Goal: Transaction & Acquisition: Purchase product/service

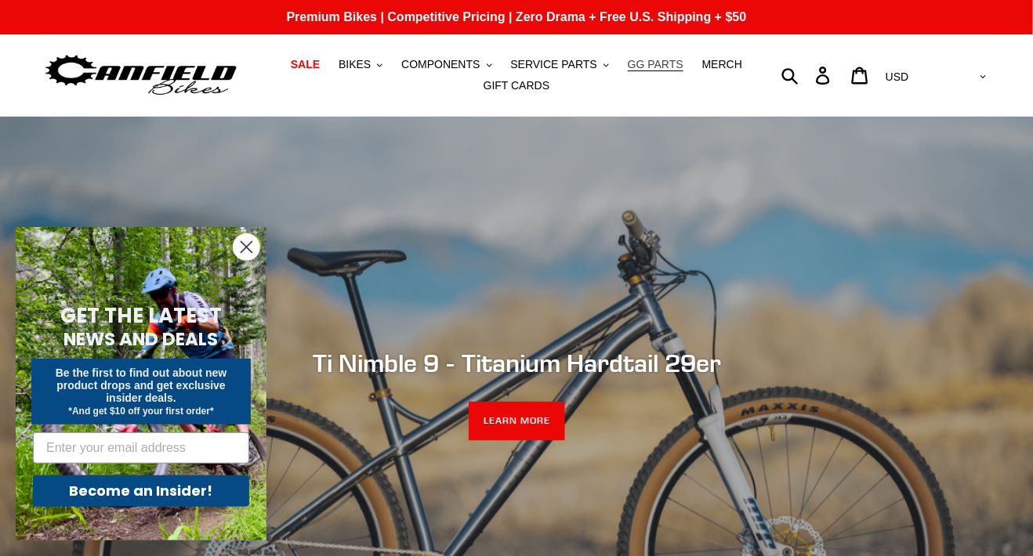
click at [654, 65] on span "GG PARTS" at bounding box center [656, 64] width 56 height 13
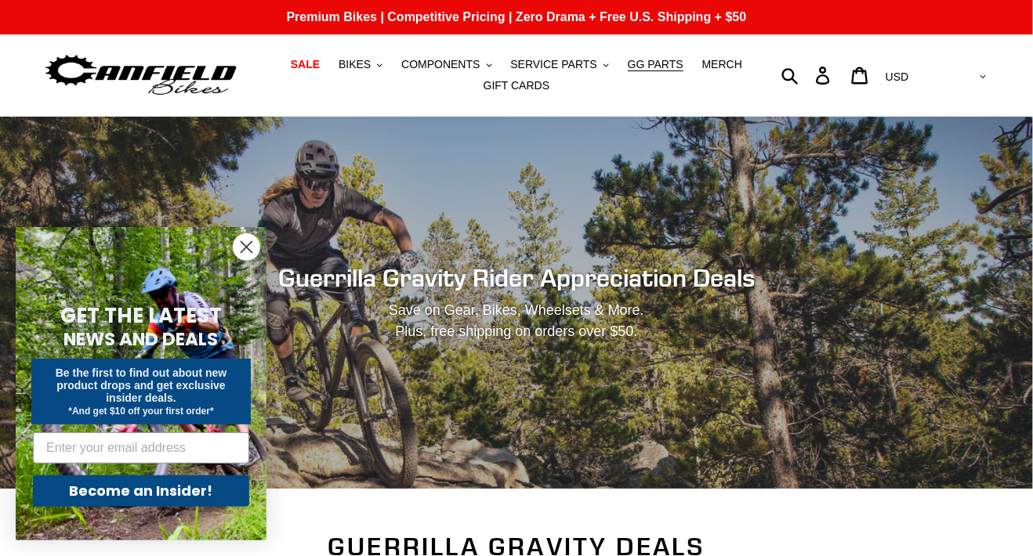
click at [244, 248] on circle "Close dialog" at bounding box center [246, 247] width 26 height 26
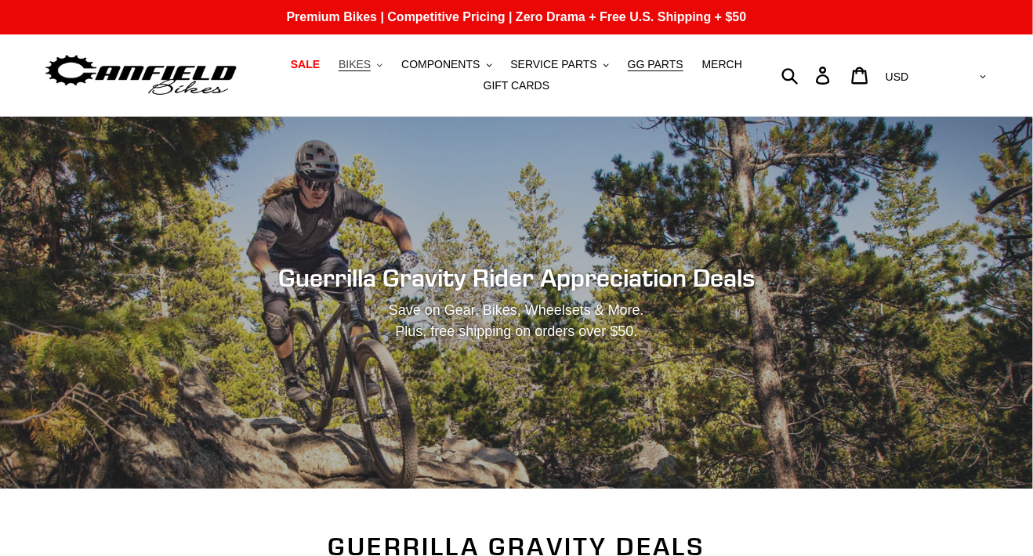
click at [382, 65] on icon "button" at bounding box center [379, 64] width 5 height 3
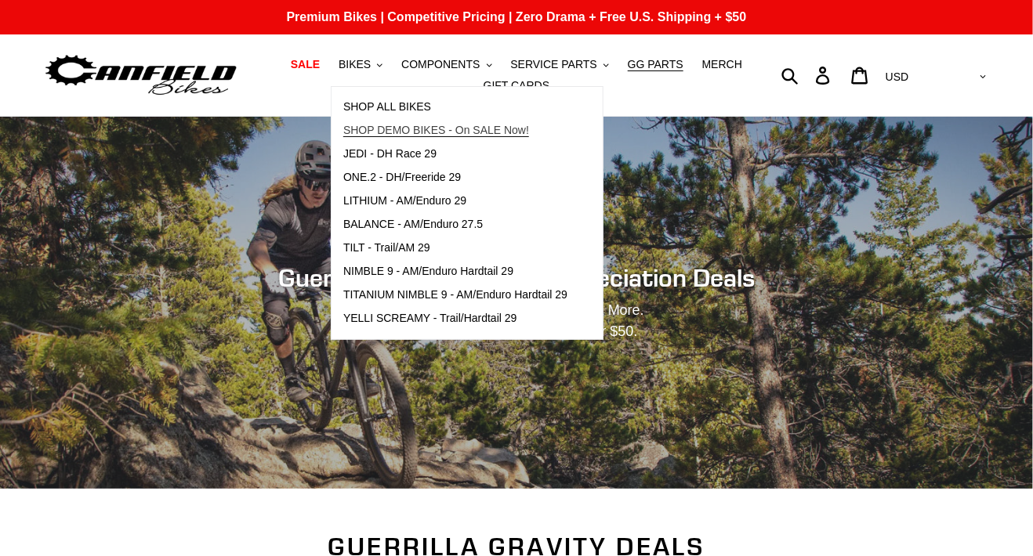
click at [392, 128] on span "SHOP DEMO BIKES - On SALE Now!" at bounding box center [436, 130] width 186 height 13
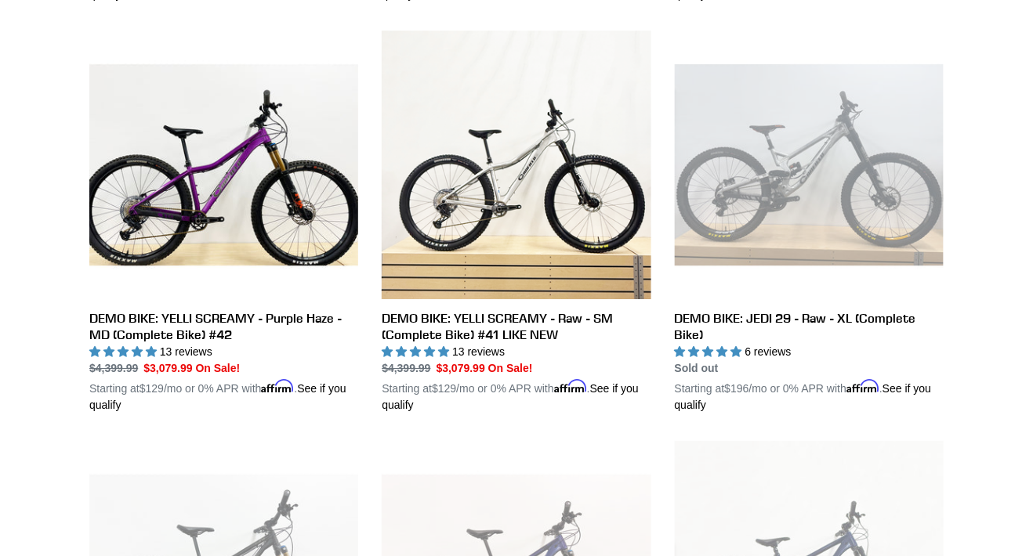
scroll to position [1645, 0]
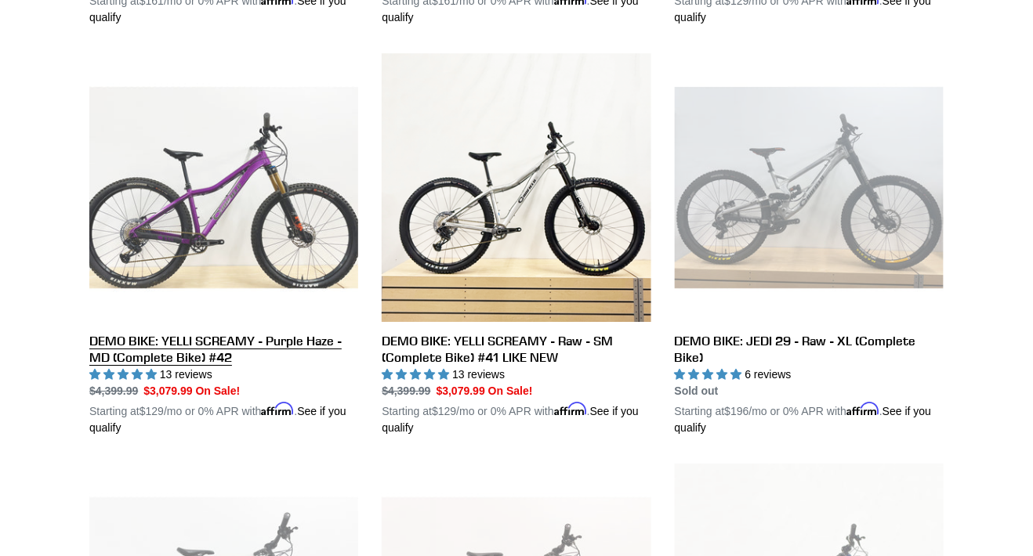
click at [254, 236] on link "DEMO BIKE: YELLI SCREAMY - Purple Haze - MD (Complete Bike) #42" at bounding box center [223, 244] width 269 height 383
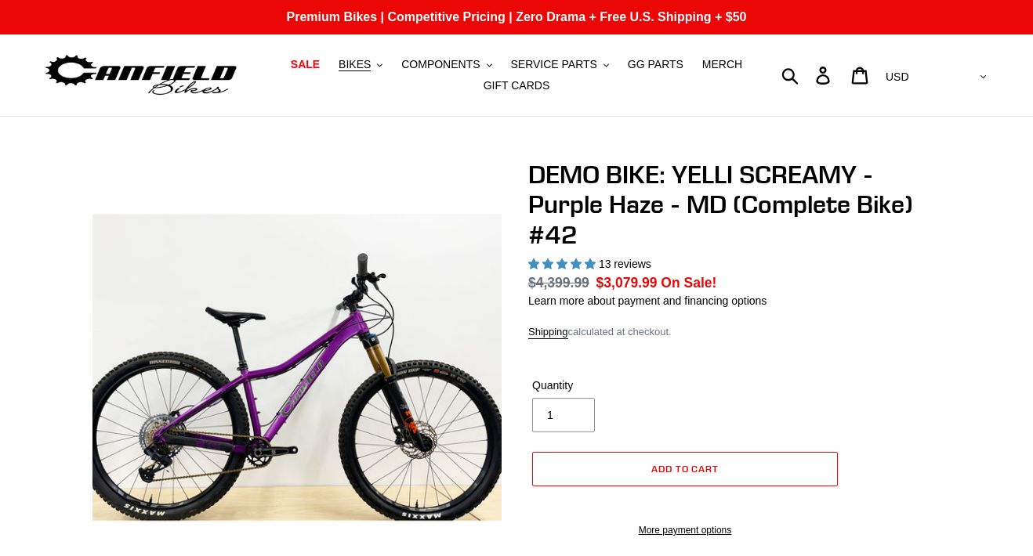
select select "highest-rating"
click at [284, 375] on img at bounding box center [335, 353] width 1605 height 1605
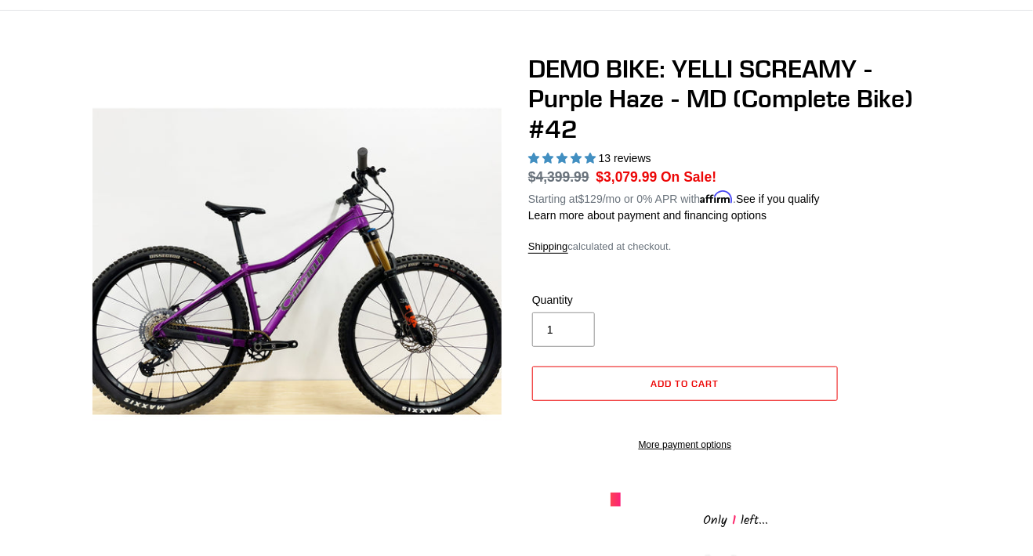
scroll to position [78, 0]
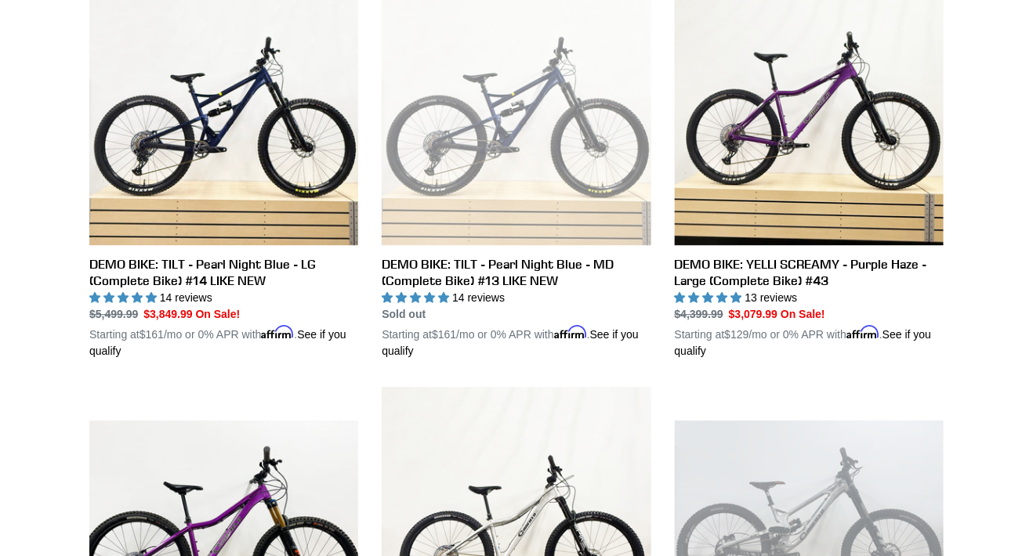
scroll to position [1283, 0]
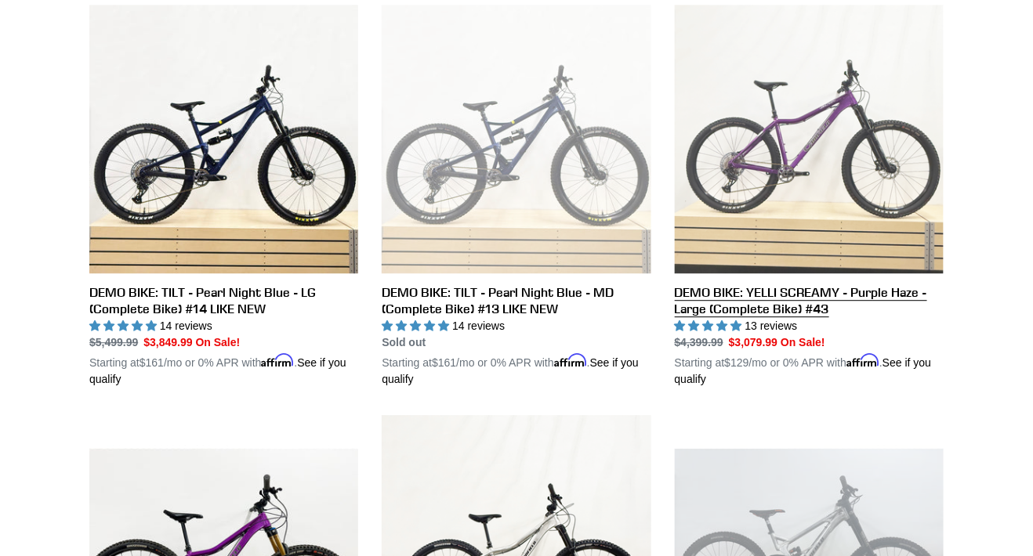
click at [838, 213] on link "DEMO BIKE: YELLI SCREAMY - Purple Haze - Large (Complete Bike) #43" at bounding box center [809, 196] width 269 height 383
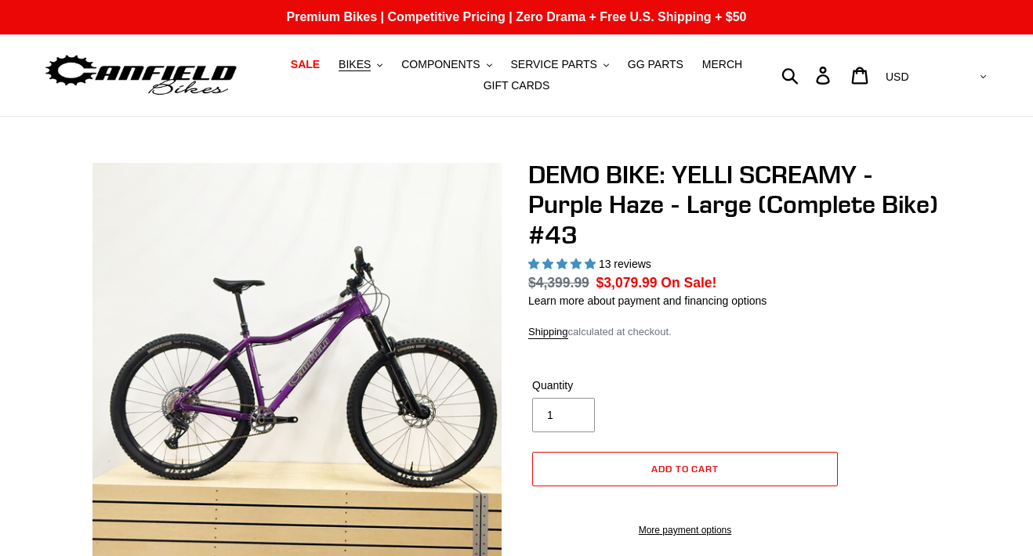
select select "highest-rating"
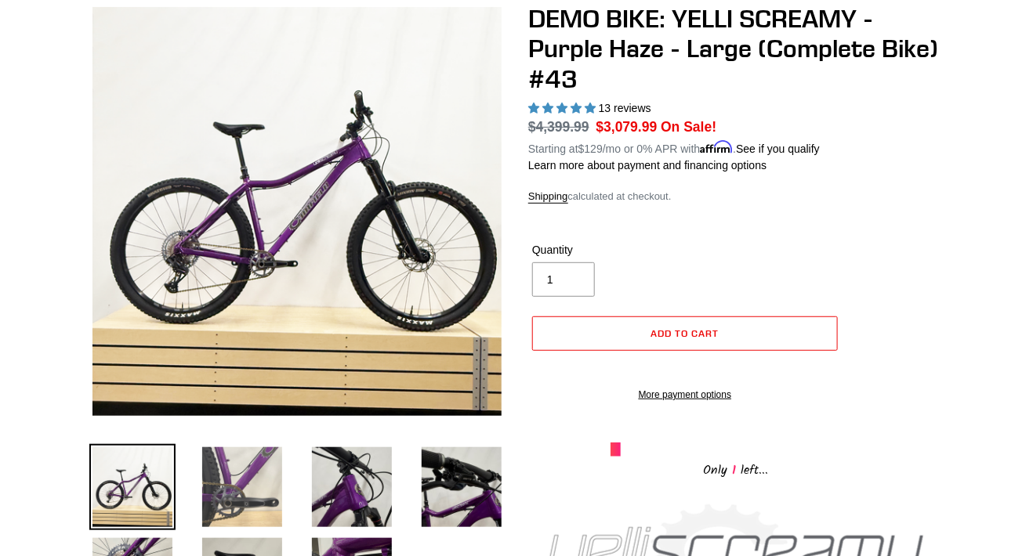
click at [225, 469] on img at bounding box center [242, 487] width 86 height 86
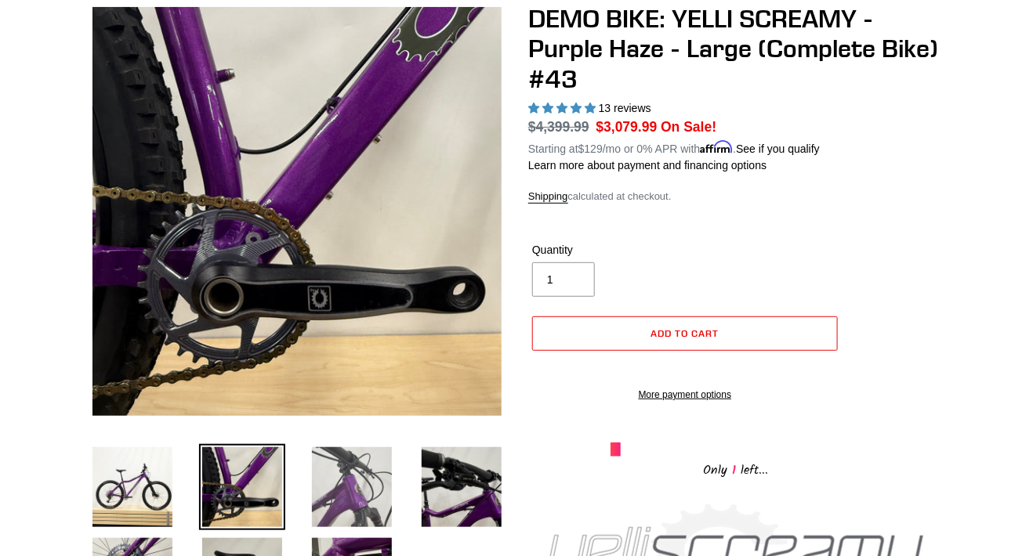
click at [333, 488] on img at bounding box center [352, 487] width 86 height 86
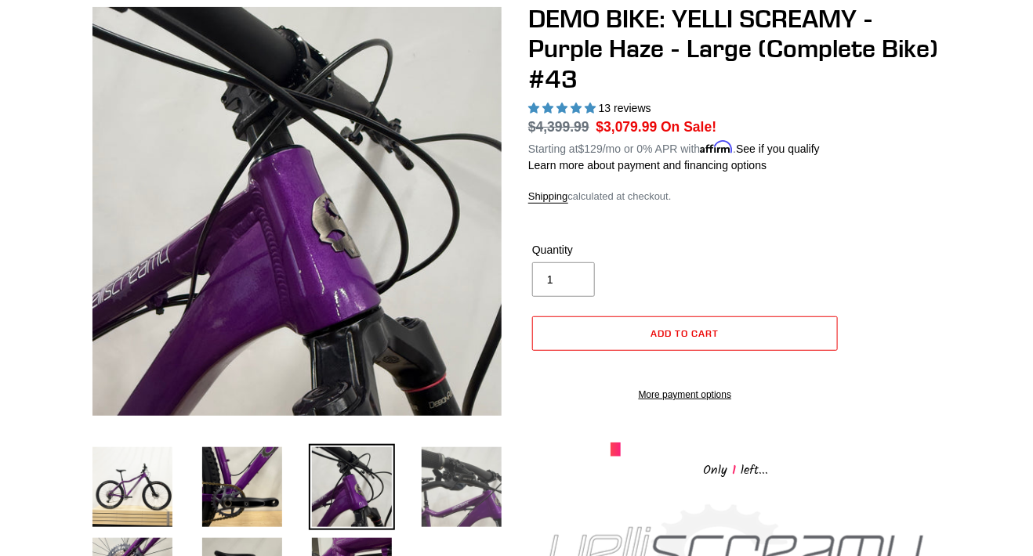
click at [453, 493] on img at bounding box center [461, 487] width 86 height 86
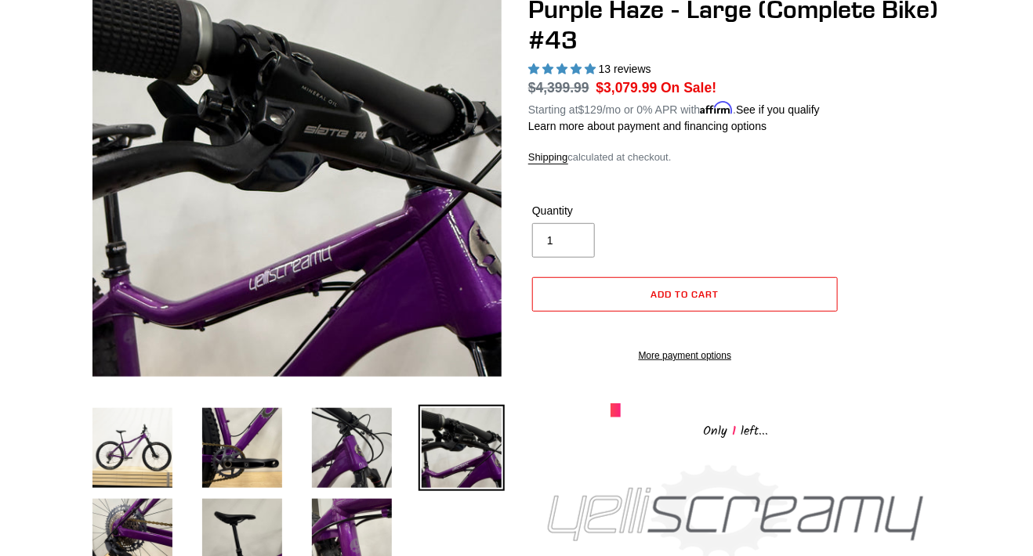
scroll to position [235, 0]
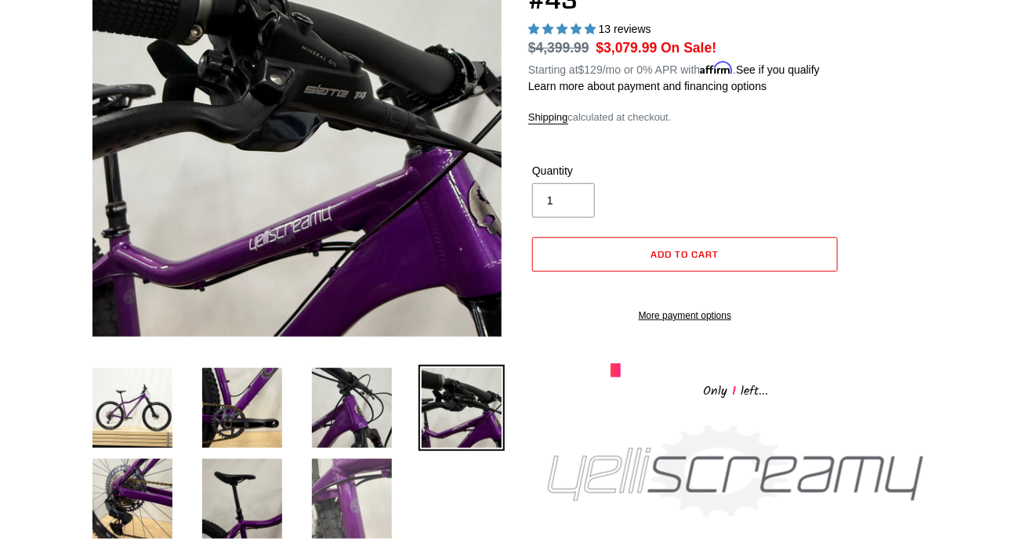
click at [364, 501] on img at bounding box center [352, 499] width 86 height 86
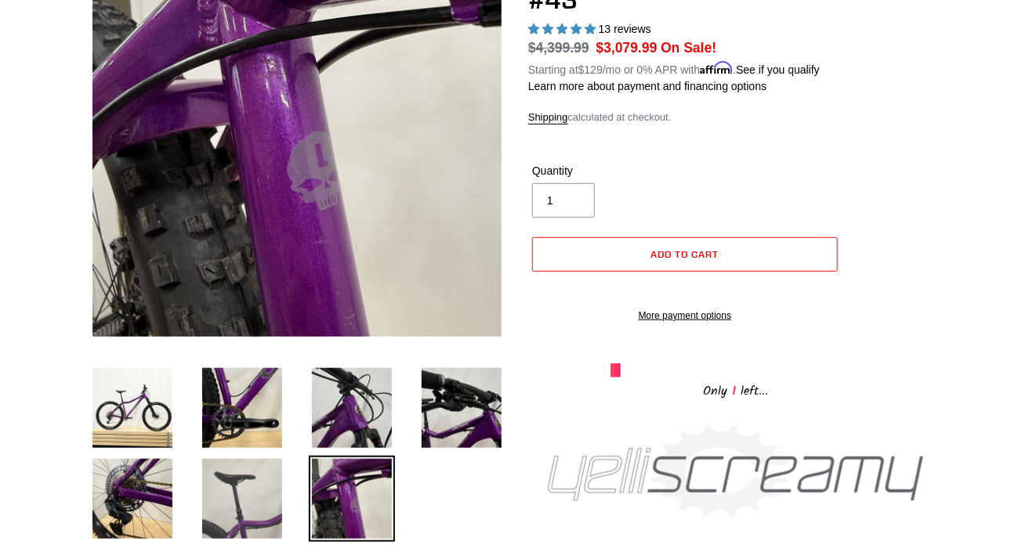
click at [239, 501] on img at bounding box center [242, 499] width 86 height 86
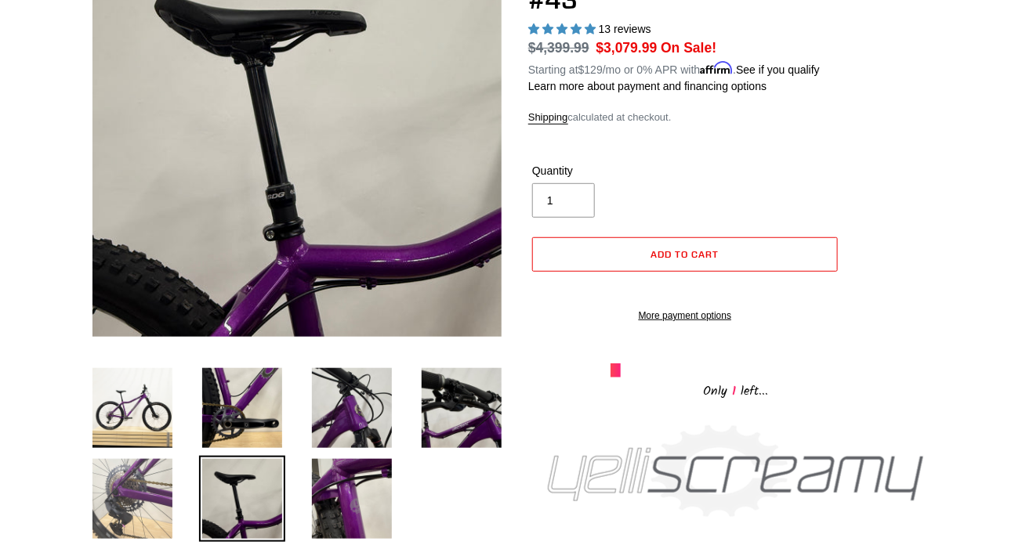
click at [157, 502] on img at bounding box center [132, 499] width 86 height 86
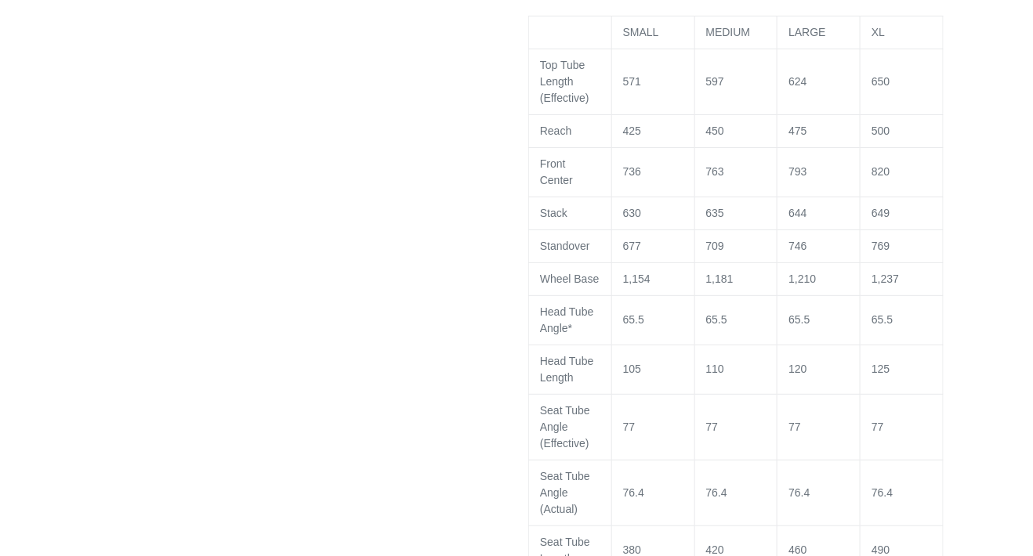
scroll to position [2037, 0]
